Goal: Information Seeking & Learning: Learn about a topic

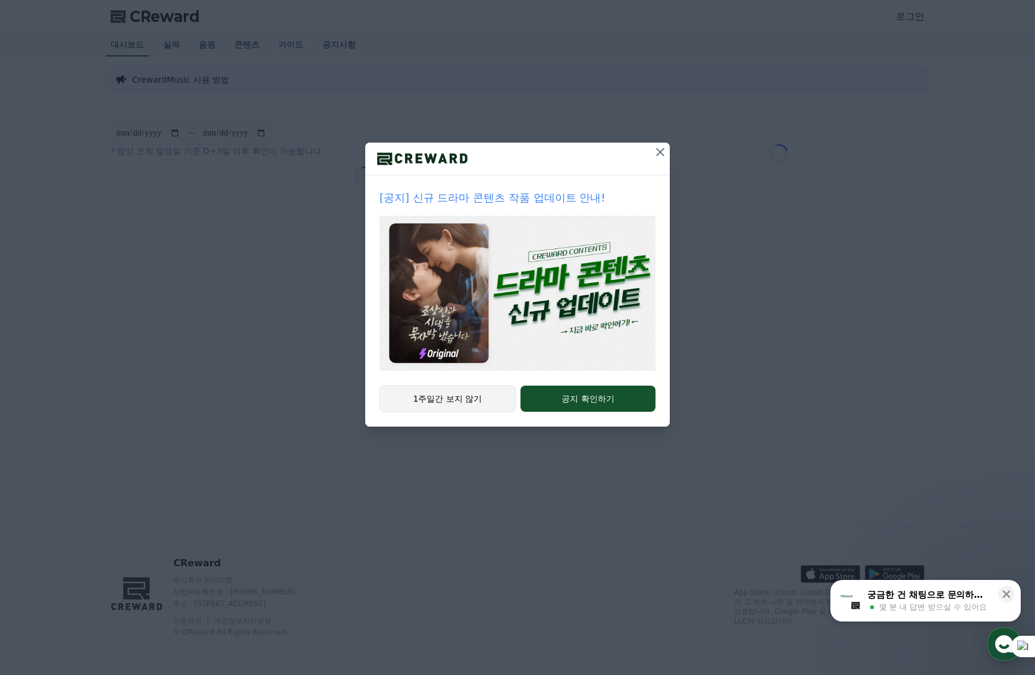
click at [427, 401] on button "1주일간 보지 않기" at bounding box center [447, 398] width 136 height 27
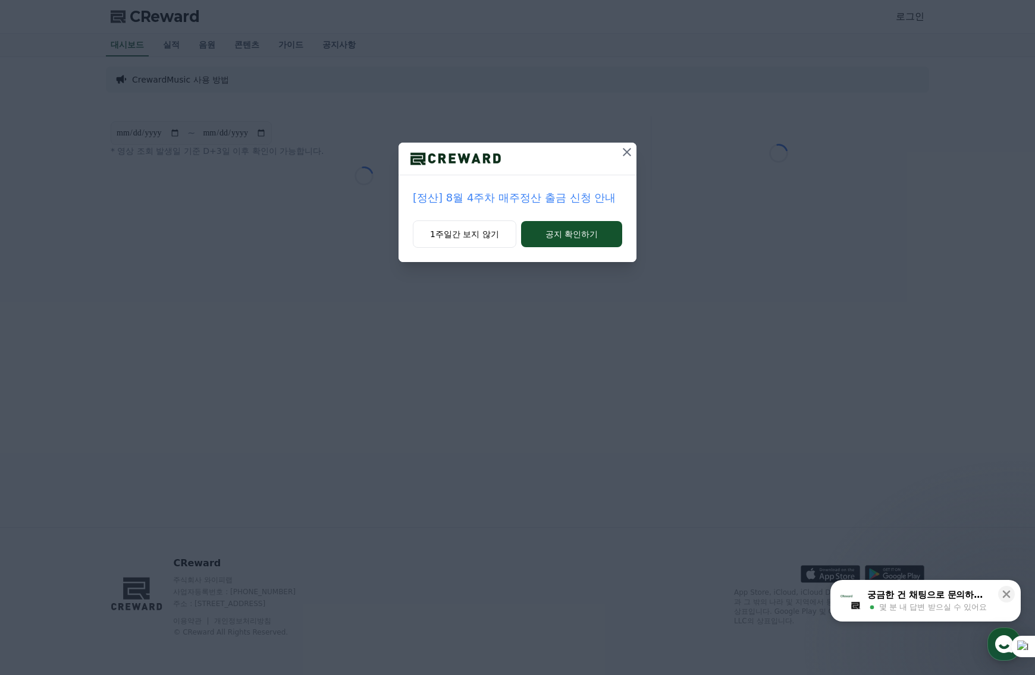
click at [627, 150] on icon at bounding box center [627, 152] width 14 height 14
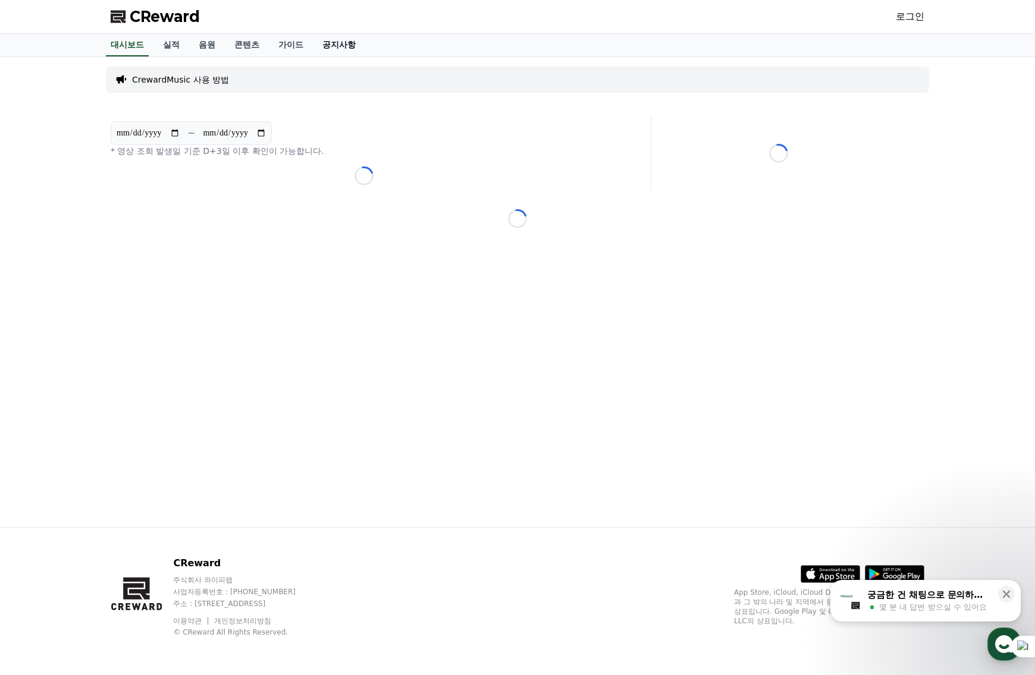
click at [339, 45] on link "공지사항" at bounding box center [339, 45] width 52 height 23
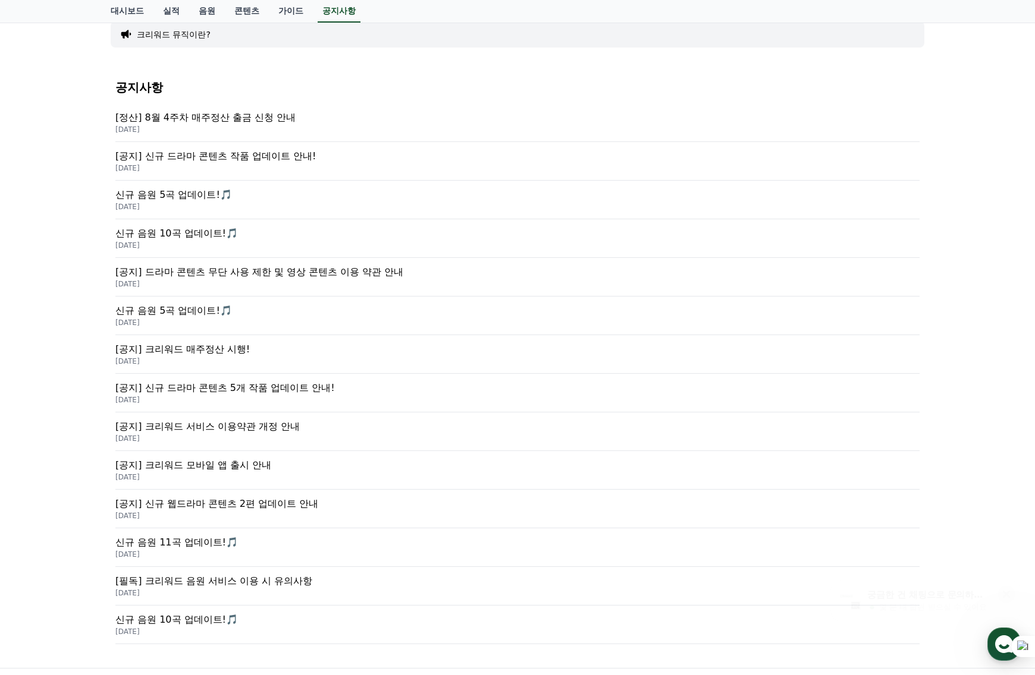
scroll to position [99, 0]
click at [164, 229] on p "신규 음원 10곡 업데이트!🎵" at bounding box center [517, 232] width 804 height 14
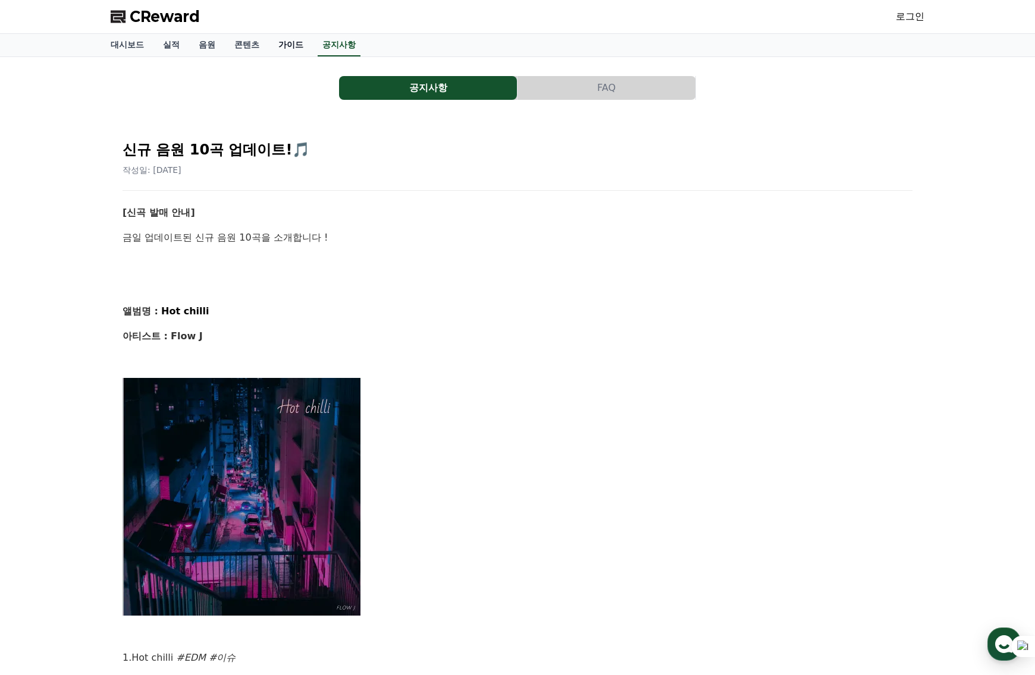
click at [284, 39] on link "가이드" at bounding box center [291, 45] width 44 height 23
